Goal: Communication & Community: Share content

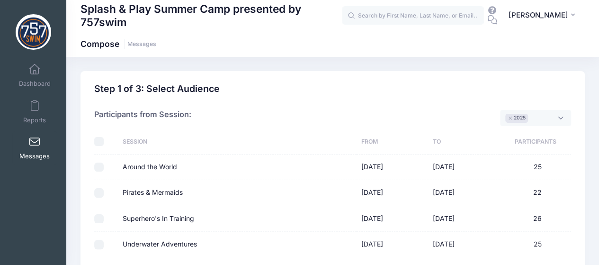
click at [98, 237] on td at bounding box center [106, 244] width 24 height 25
click at [101, 243] on input "Underwater Adventures" at bounding box center [98, 244] width 9 height 9
checkbox input "true"
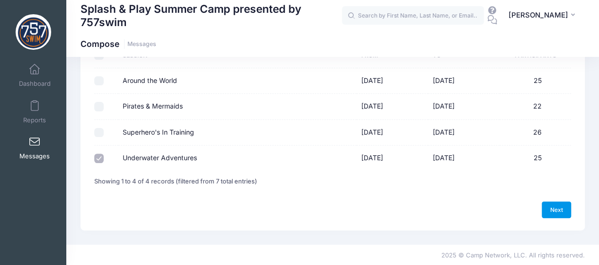
click at [564, 208] on link "Next" at bounding box center [556, 209] width 29 height 16
select select "50"
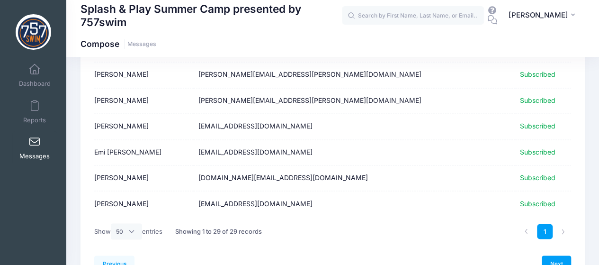
scroll to position [723, 0]
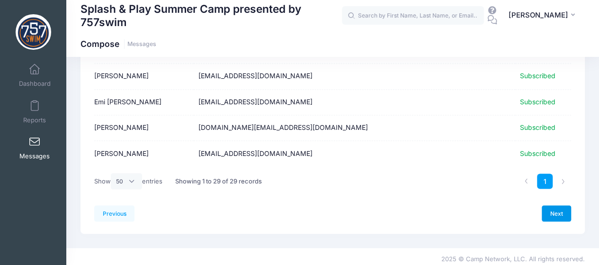
click at [554, 207] on link "Next" at bounding box center [556, 213] width 29 height 16
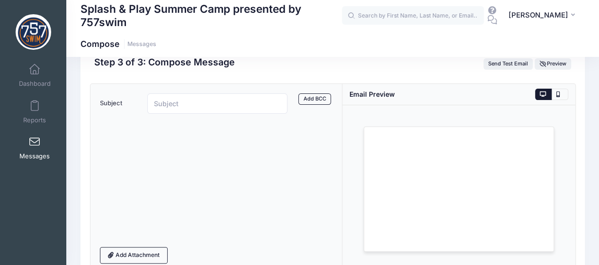
scroll to position [0, 0]
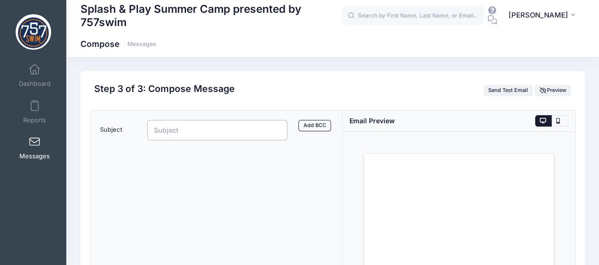
click at [248, 131] on input "Subject" at bounding box center [217, 130] width 141 height 20
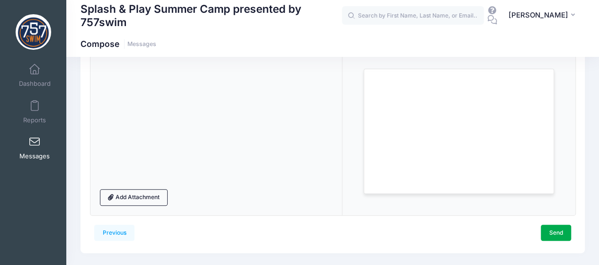
scroll to position [107, 0]
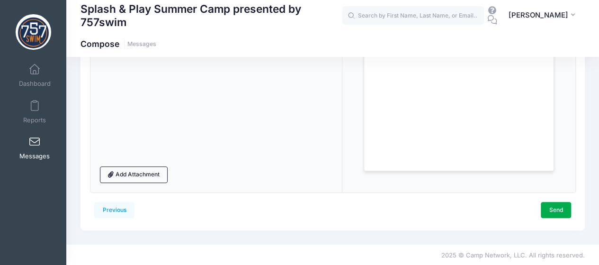
type input "Tie-Dye Shirt Instructions"
click at [141, 91] on div at bounding box center [216, 99] width 233 height 121
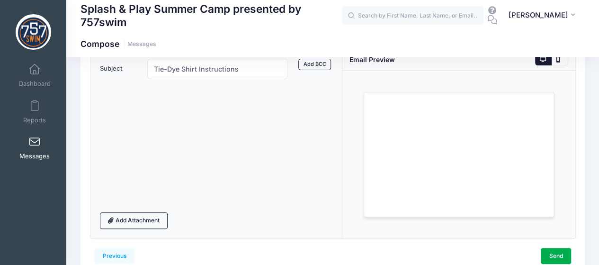
scroll to position [18, 0]
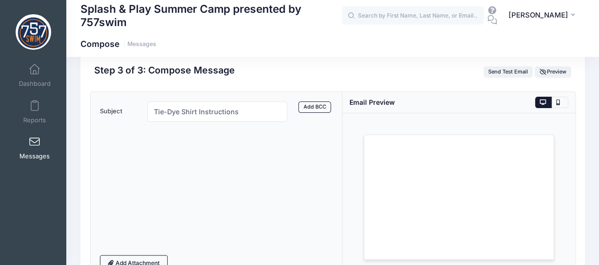
click at [136, 145] on div at bounding box center [216, 188] width 233 height 121
click at [159, 143] on div at bounding box center [216, 188] width 233 height 121
click at [186, 227] on div at bounding box center [216, 188] width 233 height 121
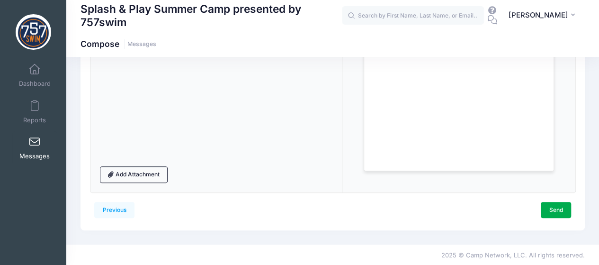
scroll to position [107, 0]
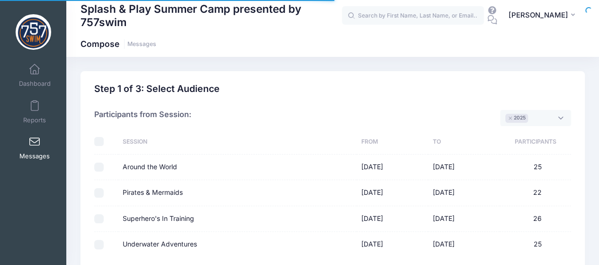
scroll to position [86, 0]
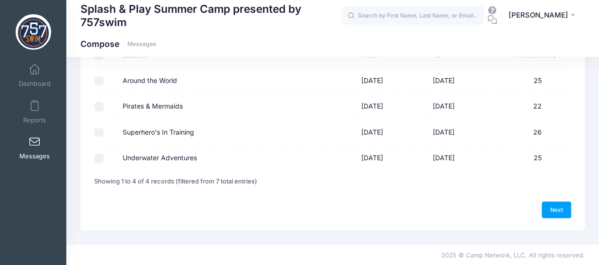
click at [100, 155] on input "Underwater Adventures" at bounding box center [98, 157] width 9 height 9
checkbox input "true"
click at [558, 209] on link "Next" at bounding box center [556, 209] width 29 height 16
select select "50"
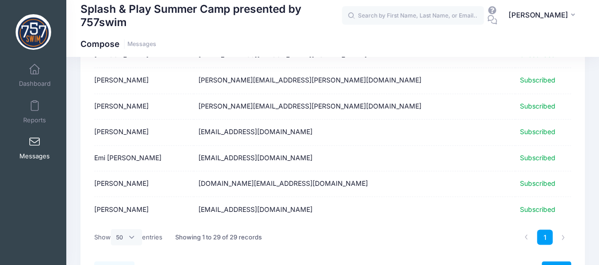
scroll to position [723, 0]
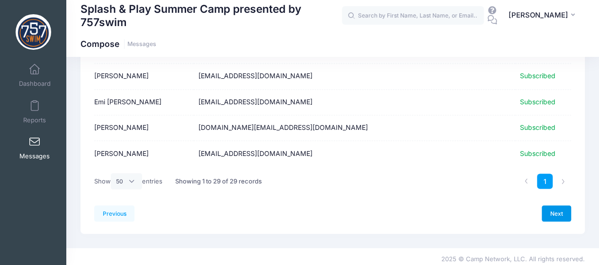
click at [559, 213] on link "Next" at bounding box center [556, 213] width 29 height 16
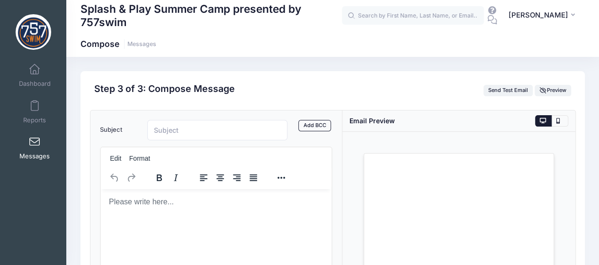
scroll to position [0, 0]
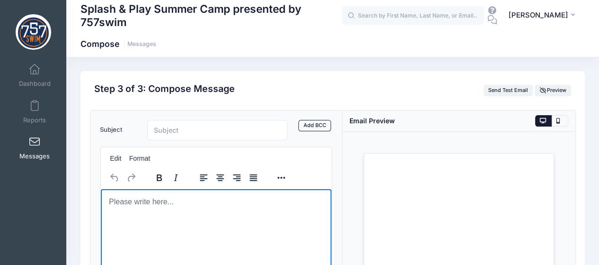
click at [207, 207] on html at bounding box center [215, 202] width 231 height 26
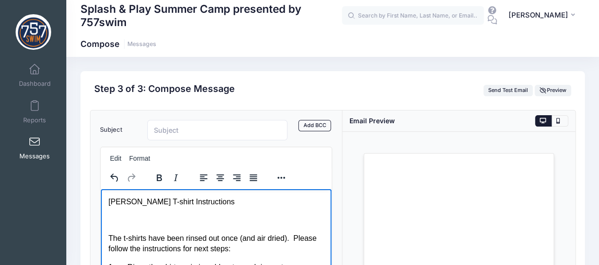
scroll to position [72, 0]
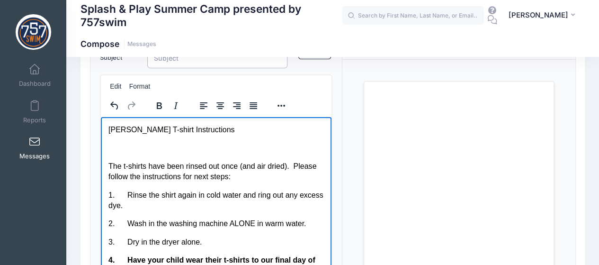
click at [184, 59] on input "Subject" at bounding box center [217, 58] width 141 height 20
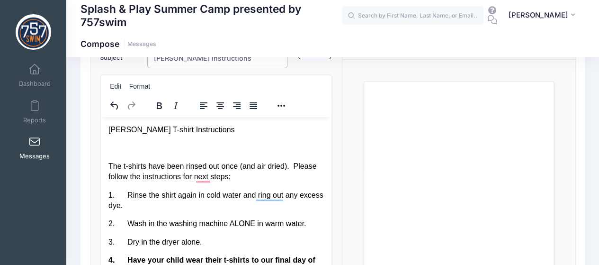
type input "[PERSON_NAME] Instructions"
click at [124, 141] on body "Tye- Dye T-shirt Instructions The t-shirts have been rinsed out once (and air d…" at bounding box center [216, 200] width 216 height 152
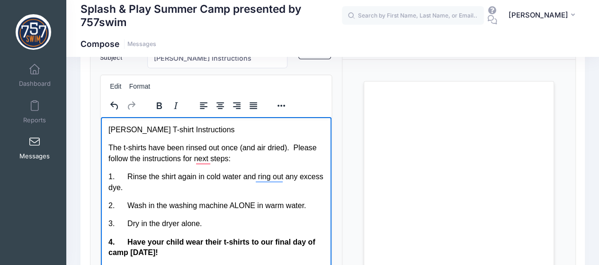
click at [108, 128] on p "Tye- Dye T-shirt Instructions" at bounding box center [216, 129] width 216 height 10
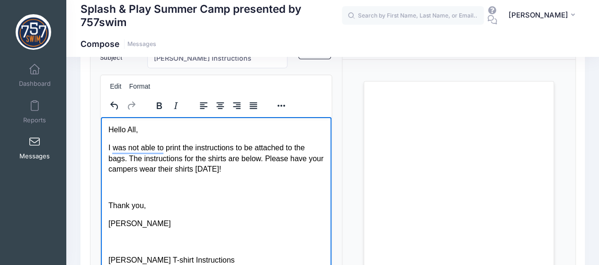
click at [104, 182] on html "Hello All, I was not able to print the instructions to be attached to the bags.…" at bounding box center [215, 256] width 231 height 279
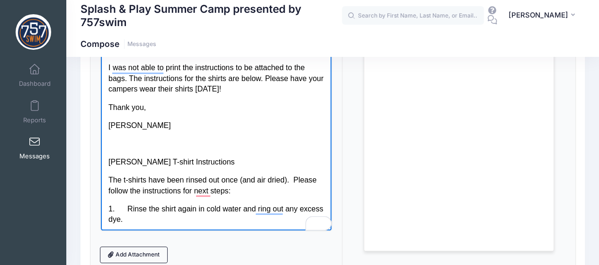
scroll to position [232, 0]
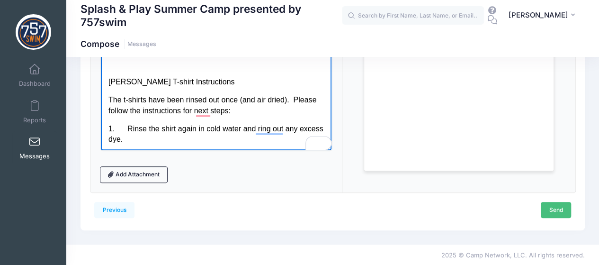
click at [561, 207] on link "Send" at bounding box center [556, 210] width 30 height 16
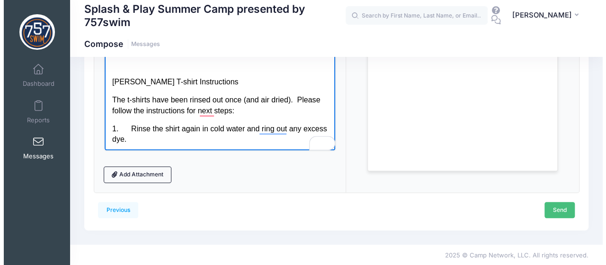
scroll to position [0, 0]
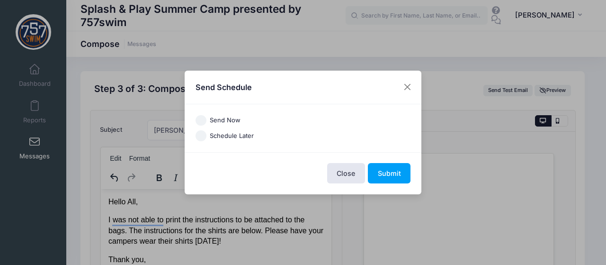
click at [230, 136] on label "Schedule Later" at bounding box center [232, 135] width 44 height 9
click at [207, 136] on input "Schedule Later" at bounding box center [201, 135] width 11 height 11
radio input "true"
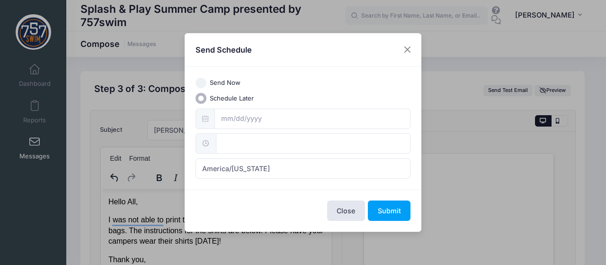
click at [224, 84] on label "Send Now" at bounding box center [225, 82] width 31 height 9
click at [207, 84] on input "Send Now" at bounding box center [201, 83] width 11 height 11
radio input "true"
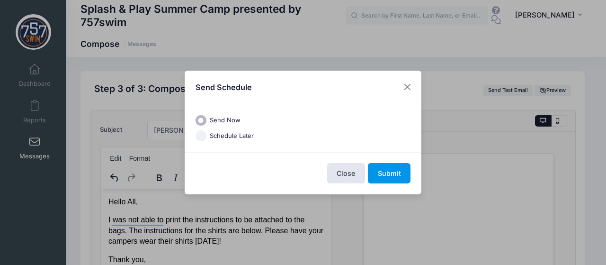
click at [397, 174] on button "Submit" at bounding box center [389, 173] width 43 height 20
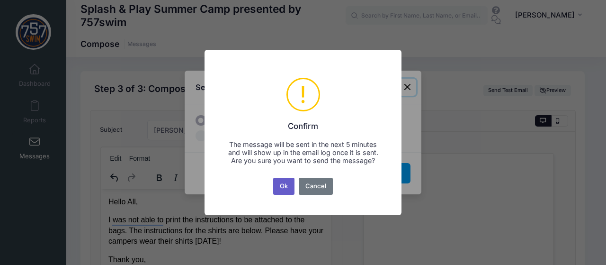
click at [281, 195] on button "Ok" at bounding box center [284, 186] width 22 height 17
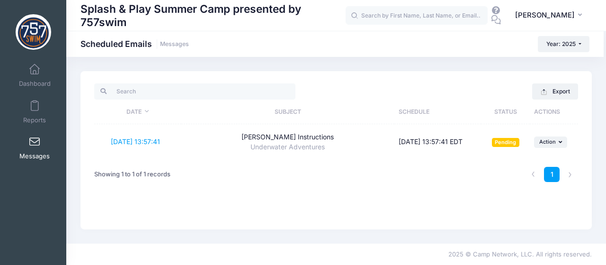
click at [342, 201] on div "Export Date Subject Schedule Status Actions [DATE] 13:57:41 [PERSON_NAME] Instr…" at bounding box center [337, 150] width 512 height 158
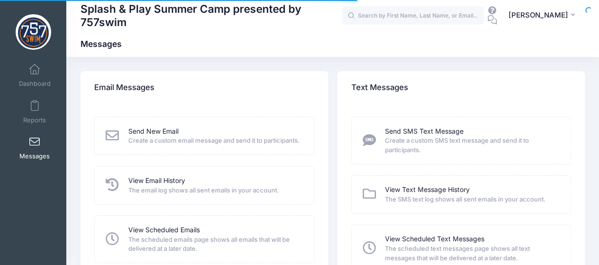
click at [267, 235] on div "View Scheduled Emails" at bounding box center [214, 230] width 173 height 10
click at [199, 186] on div "View Email History" at bounding box center [214, 181] width 173 height 10
click at [170, 195] on span "The email log shows all sent emails in your account." at bounding box center [214, 190] width 173 height 9
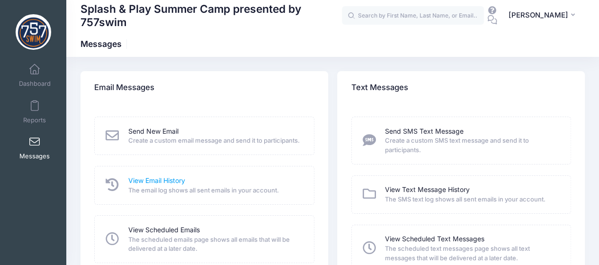
click at [177, 186] on link "View Email History" at bounding box center [156, 181] width 57 height 10
